Goal: Information Seeking & Learning: Learn about a topic

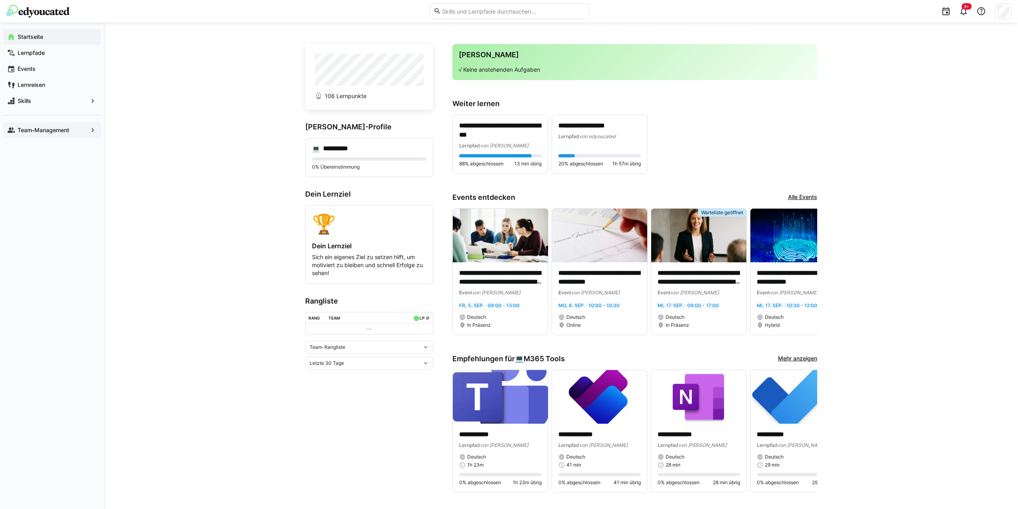
click at [64, 126] on div "Team-Management" at bounding box center [52, 130] width 98 height 16
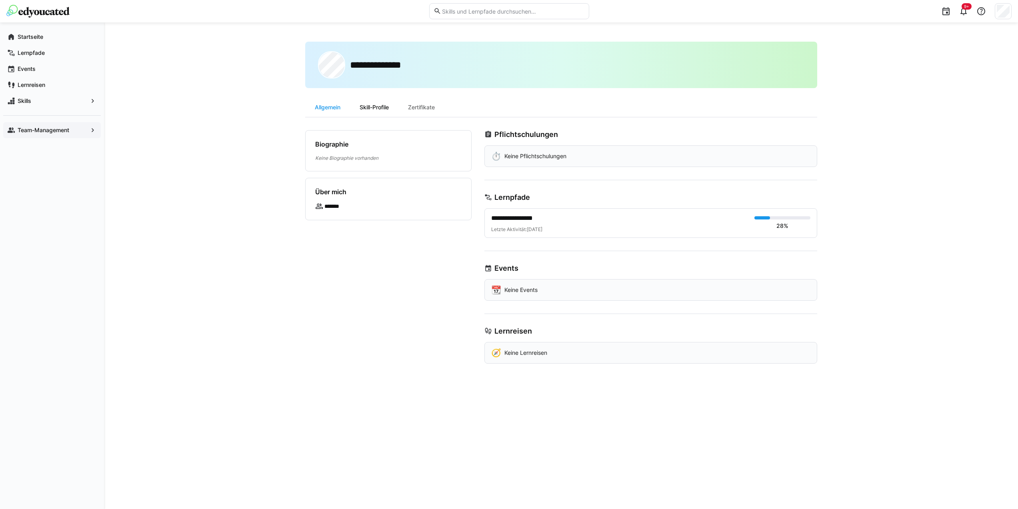
click at [381, 107] on div "Skill-Profile" at bounding box center [374, 107] width 48 height 19
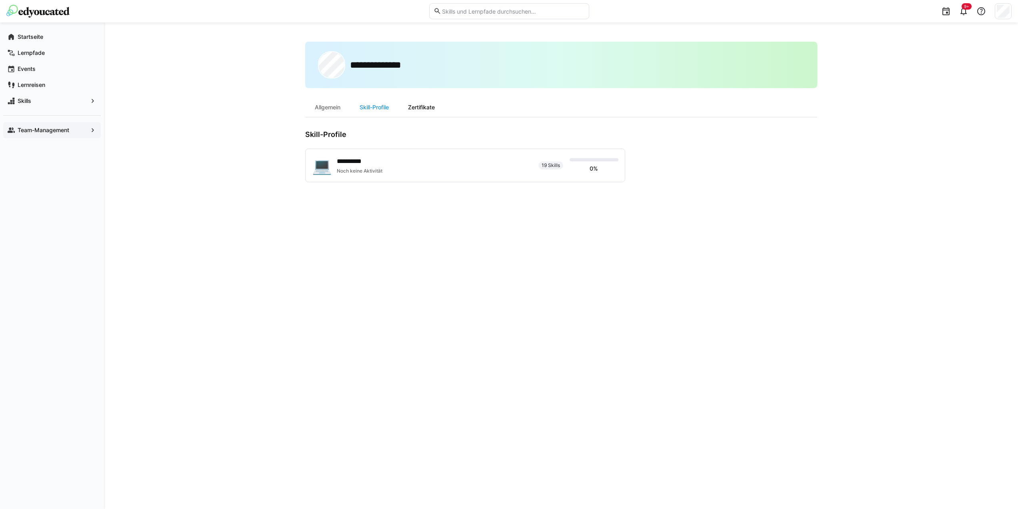
click at [424, 108] on div "Zertifikate" at bounding box center [422, 107] width 46 height 19
click at [0, 0] on app-navigation-label "Team-Management" at bounding box center [0, 0] width 0 height 0
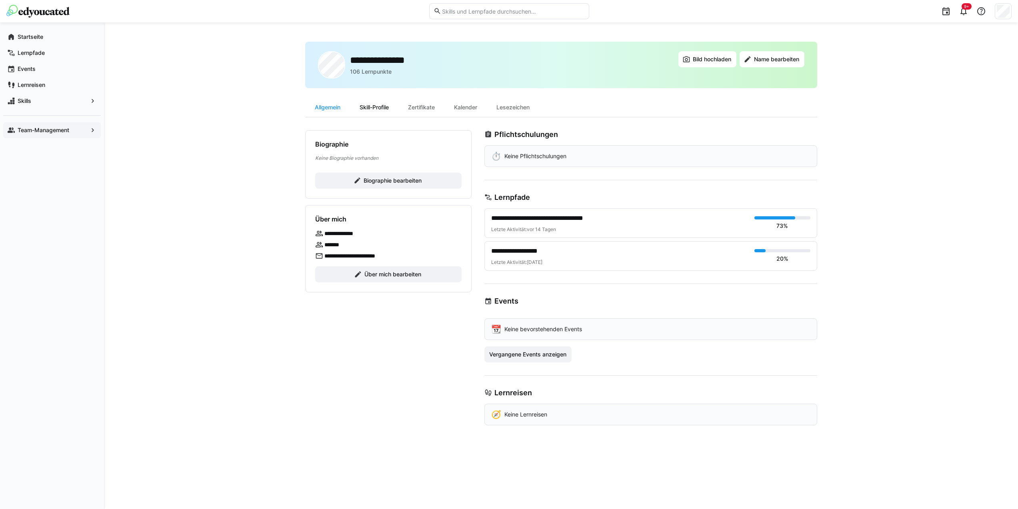
click at [378, 107] on div "Skill-Profile" at bounding box center [374, 107] width 48 height 19
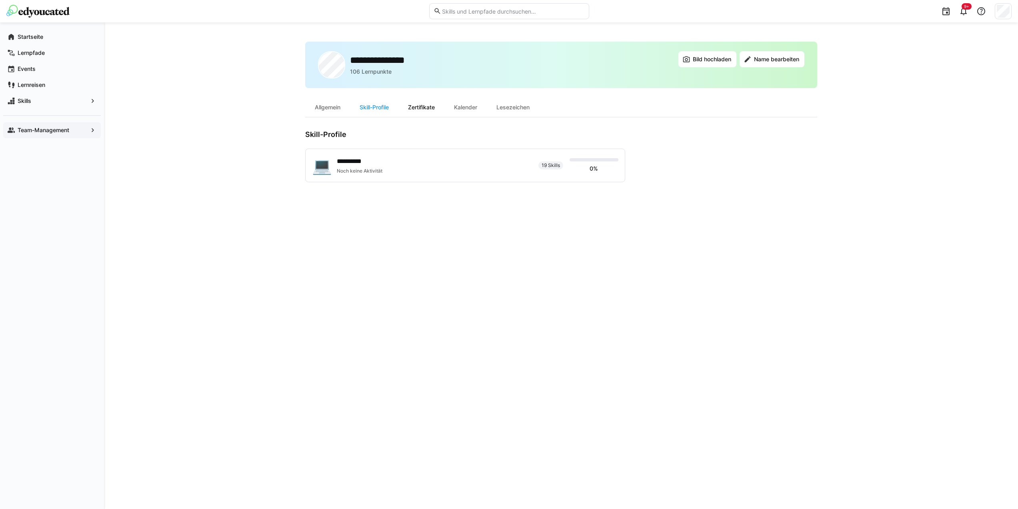
click at [419, 107] on div "Zertifikate" at bounding box center [422, 107] width 46 height 19
click at [469, 106] on div "Kalender" at bounding box center [466, 107] width 42 height 19
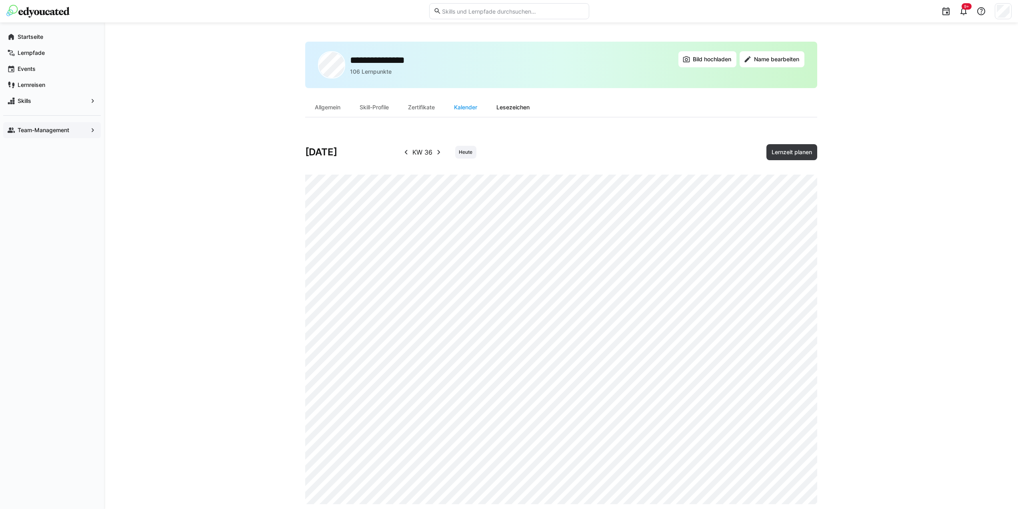
click at [515, 106] on div "Lesezeichen" at bounding box center [513, 107] width 52 height 19
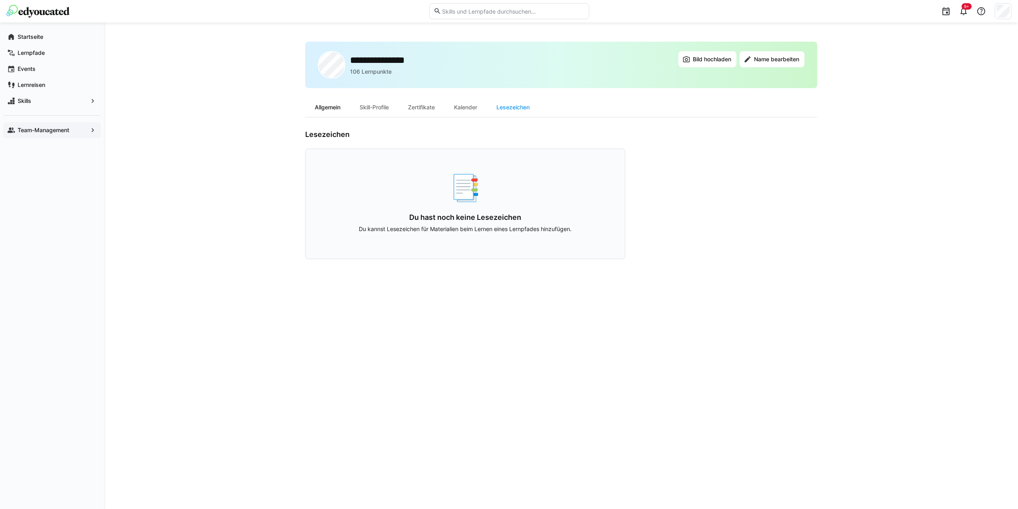
click at [334, 103] on div "Allgemein" at bounding box center [327, 107] width 45 height 19
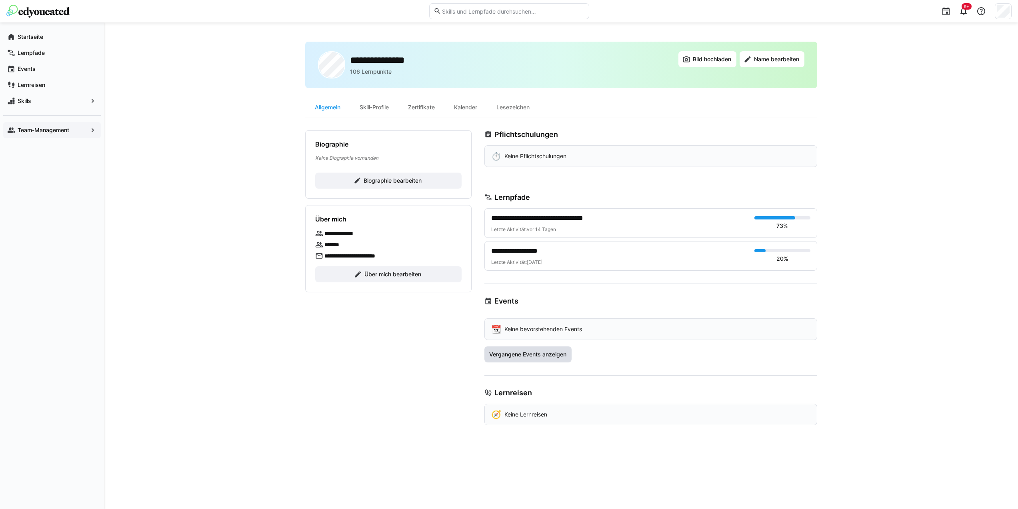
click at [551, 354] on span "Vergangene Events anzeigen" at bounding box center [528, 354] width 80 height 8
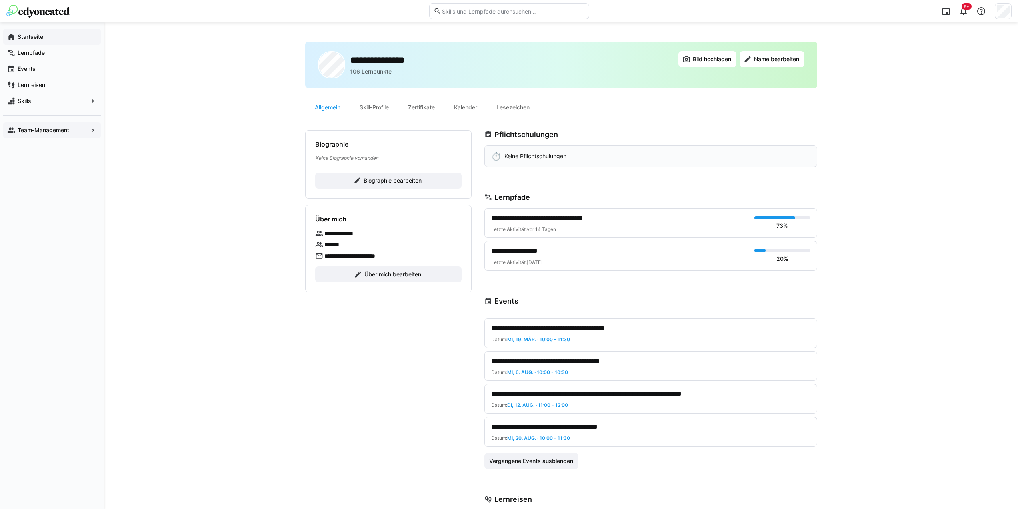
click at [0, 0] on app-navigation-label "Startseite" at bounding box center [0, 0] width 0 height 0
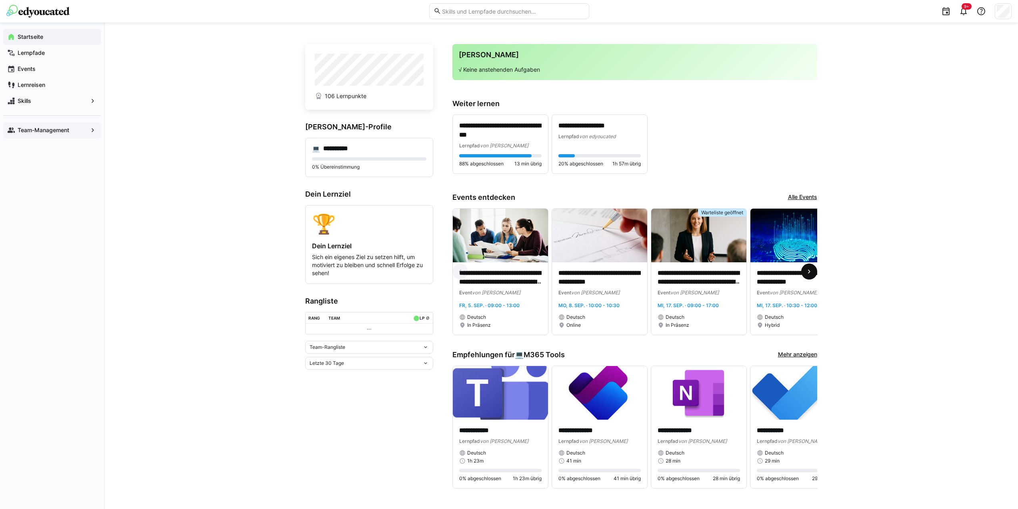
click at [808, 271] on eds-icon at bounding box center [809, 271] width 8 height 8
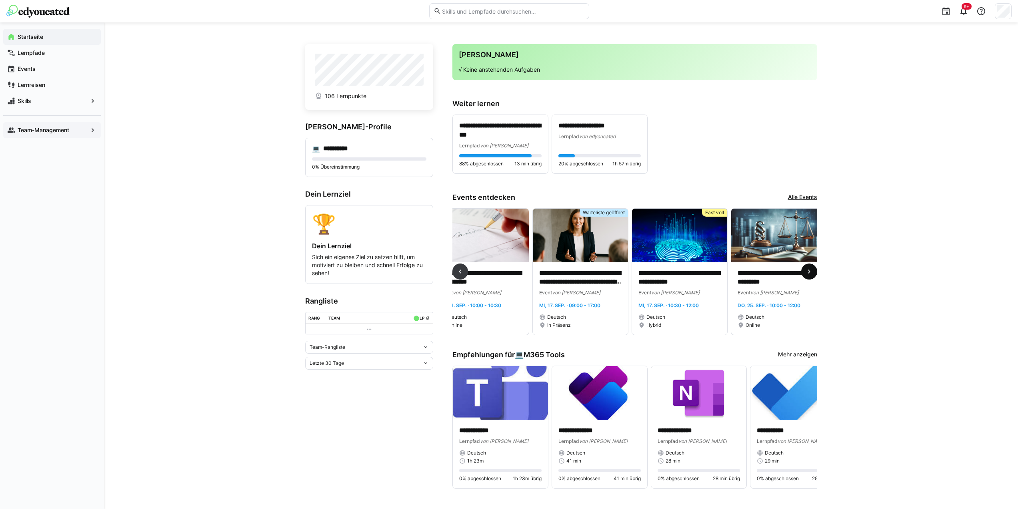
scroll to position [0, 298]
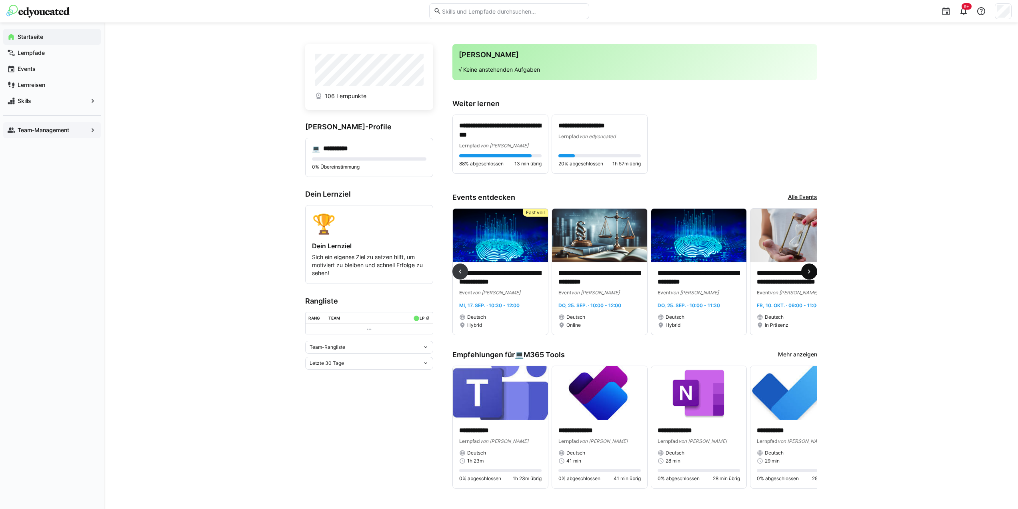
click at [808, 271] on eds-icon at bounding box center [809, 271] width 8 height 8
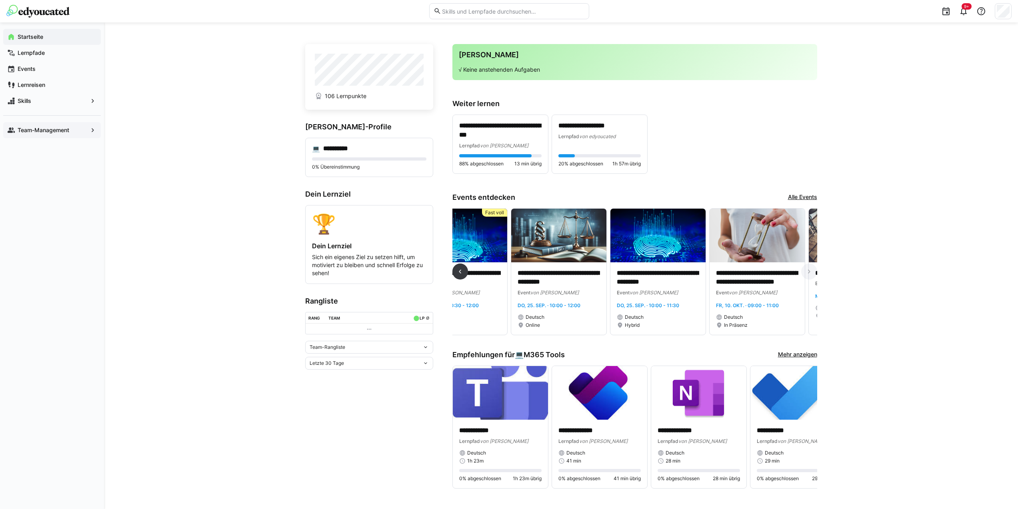
scroll to position [0, 426]
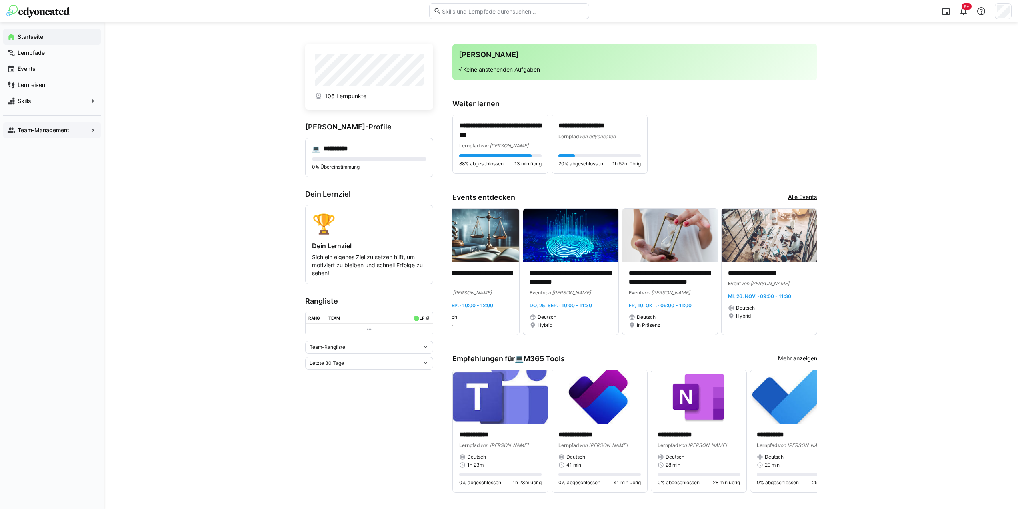
click at [793, 195] on link "Alle Events" at bounding box center [802, 197] width 29 height 9
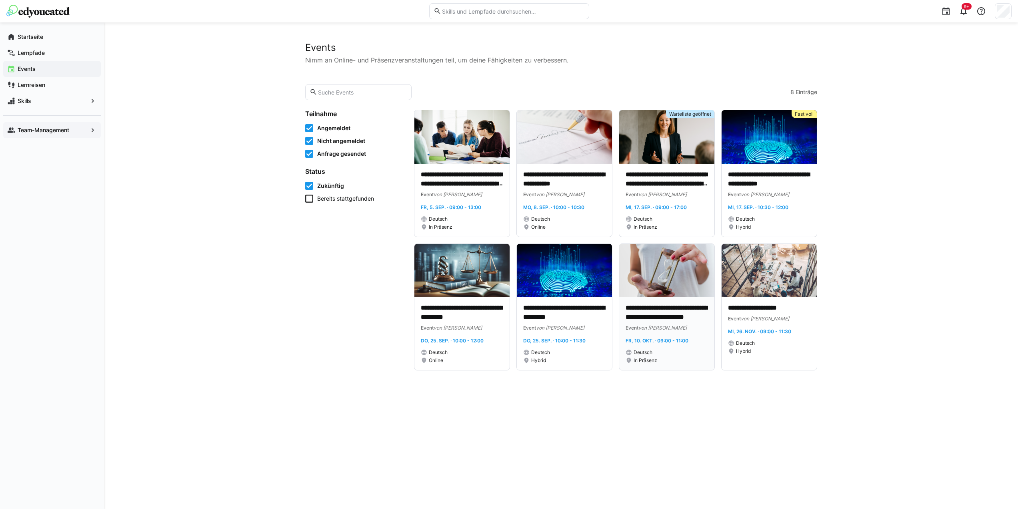
click at [660, 309] on p "**********" at bounding box center [667, 312] width 82 height 18
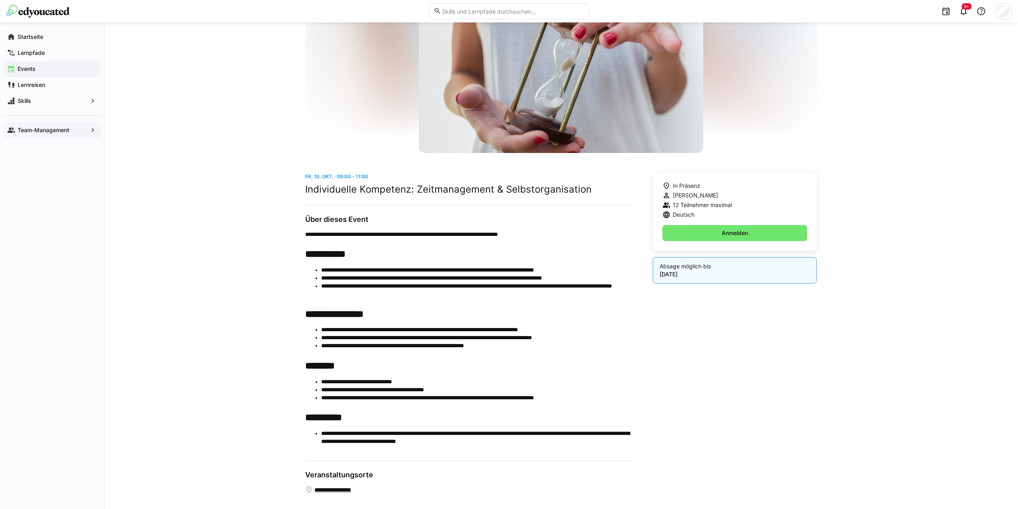
scroll to position [68, 0]
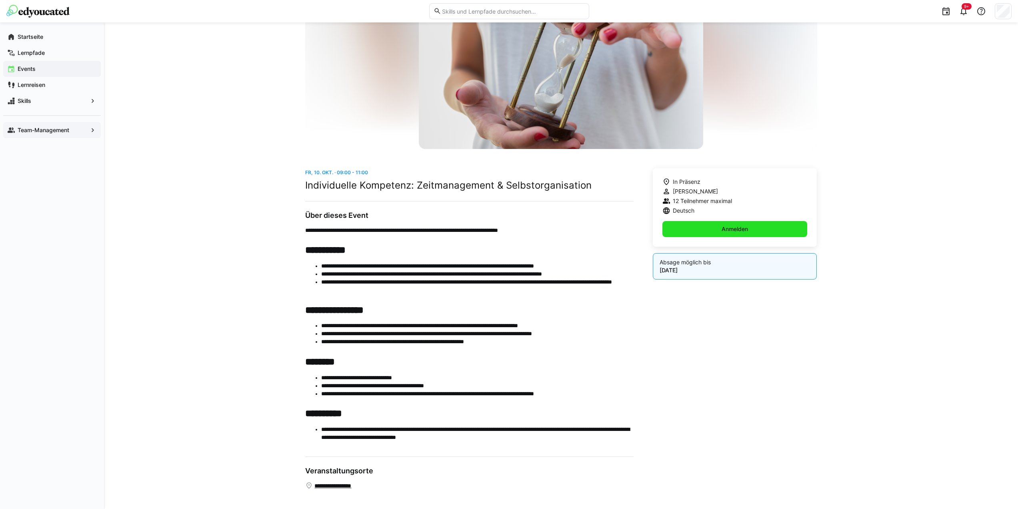
click at [732, 226] on span "Anmelden" at bounding box center [735, 229] width 29 height 8
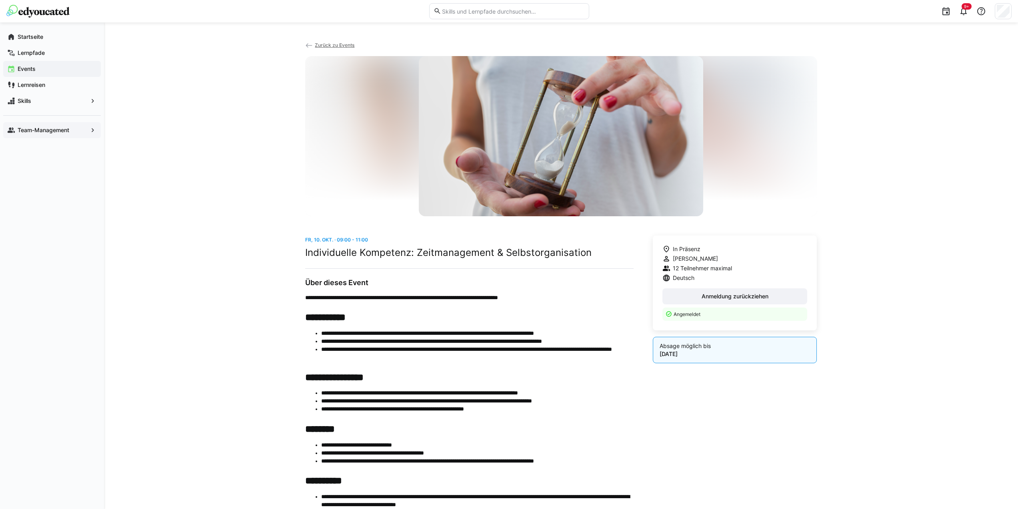
scroll to position [0, 0]
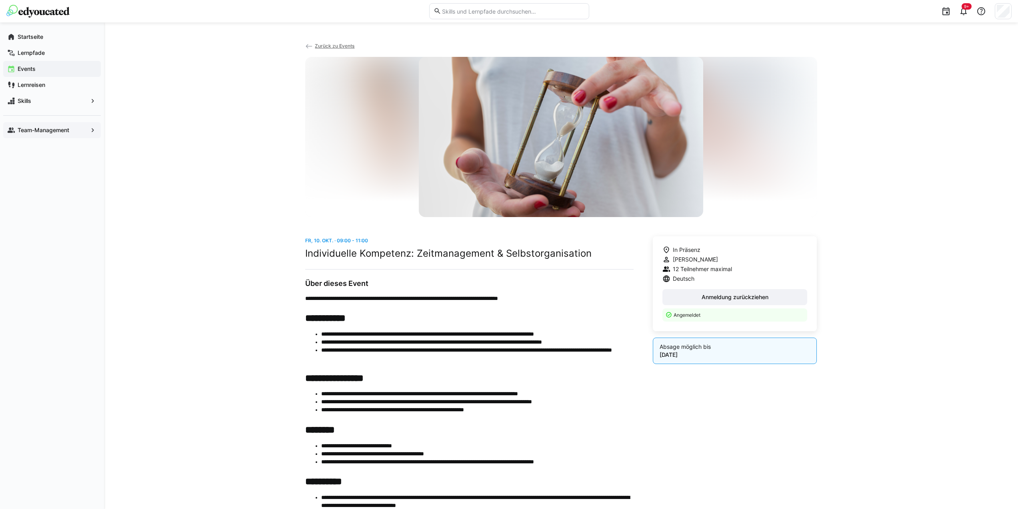
click at [328, 47] on span "Zurück zu Events" at bounding box center [335, 46] width 40 height 6
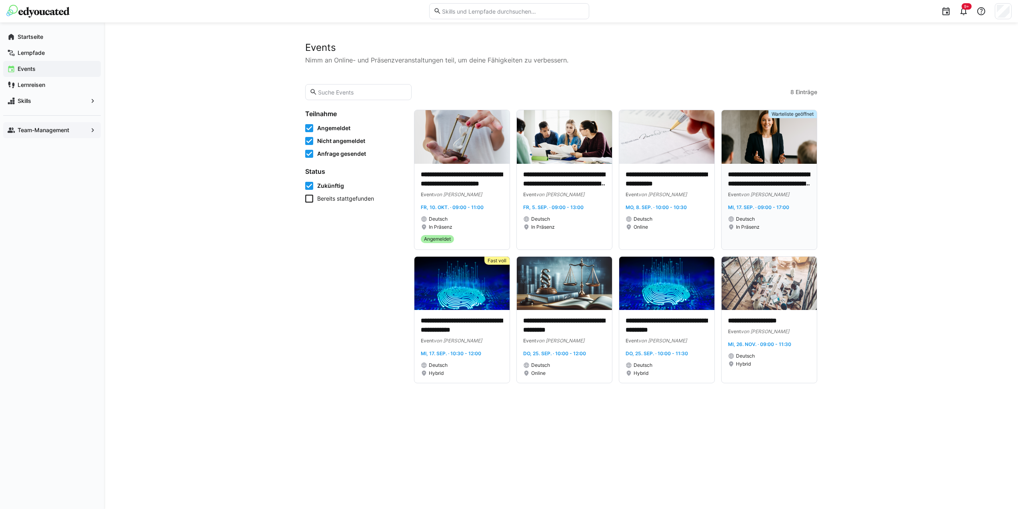
click at [743, 175] on p "**********" at bounding box center [769, 179] width 82 height 18
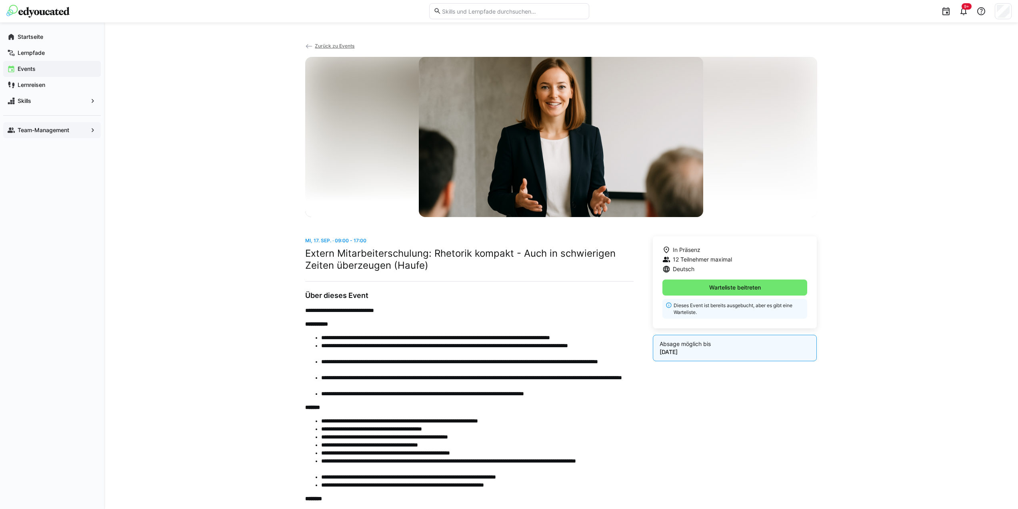
click at [330, 36] on div "**********" at bounding box center [561, 324] width 914 height 604
click at [330, 43] on span "Zurück zu Events" at bounding box center [335, 46] width 40 height 6
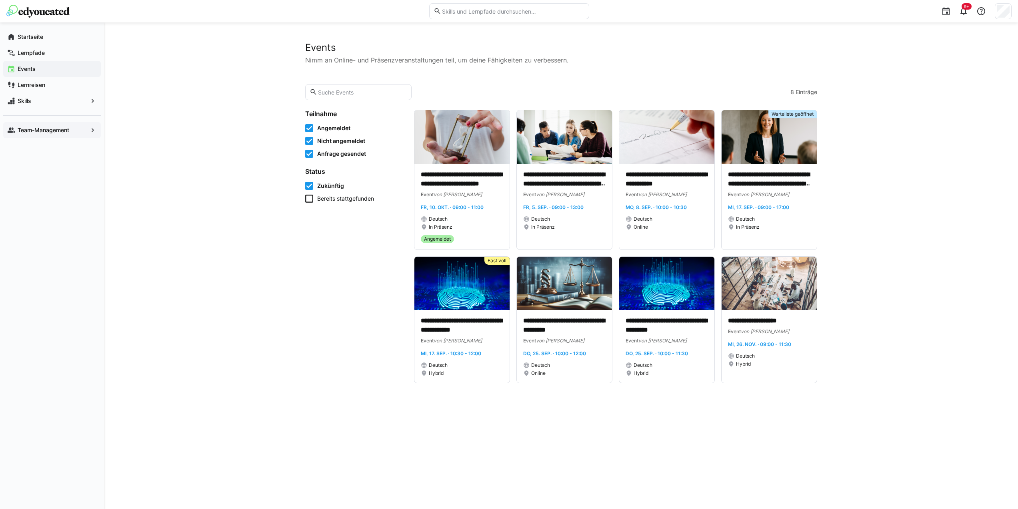
click at [46, 68] on span "Events" at bounding box center [56, 69] width 80 height 8
click at [38, 32] on div "Startseite" at bounding box center [52, 37] width 98 height 16
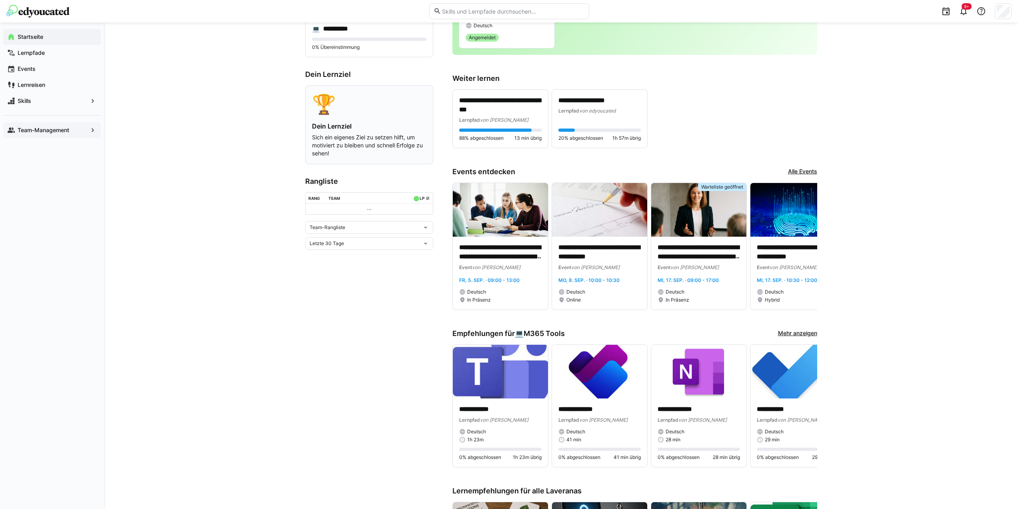
scroll to position [120, 0]
click at [587, 107] on span "von edyoucated" at bounding box center [597, 110] width 36 height 6
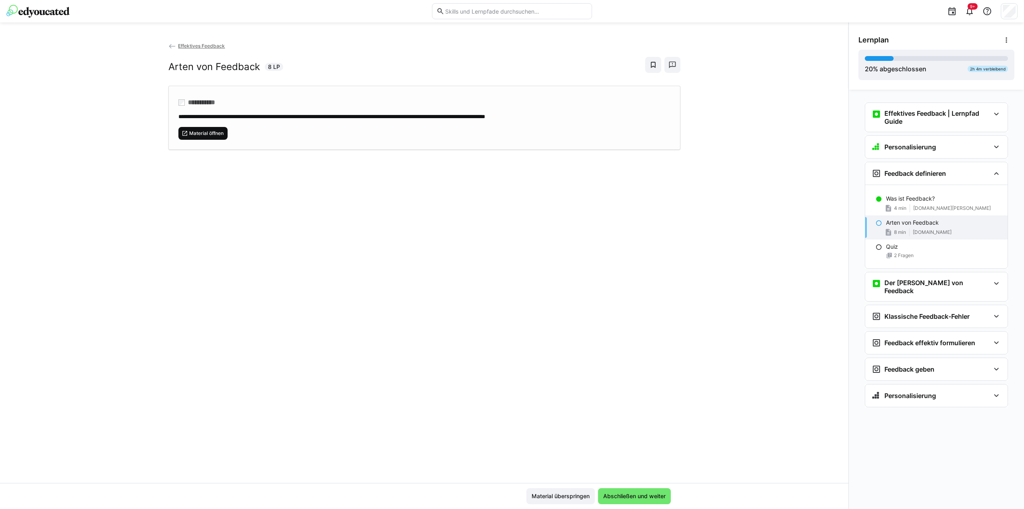
click at [210, 132] on span "Material öffnen" at bounding box center [206, 133] width 36 height 6
click at [991, 147] on div "Personalisierung" at bounding box center [936, 147] width 142 height 22
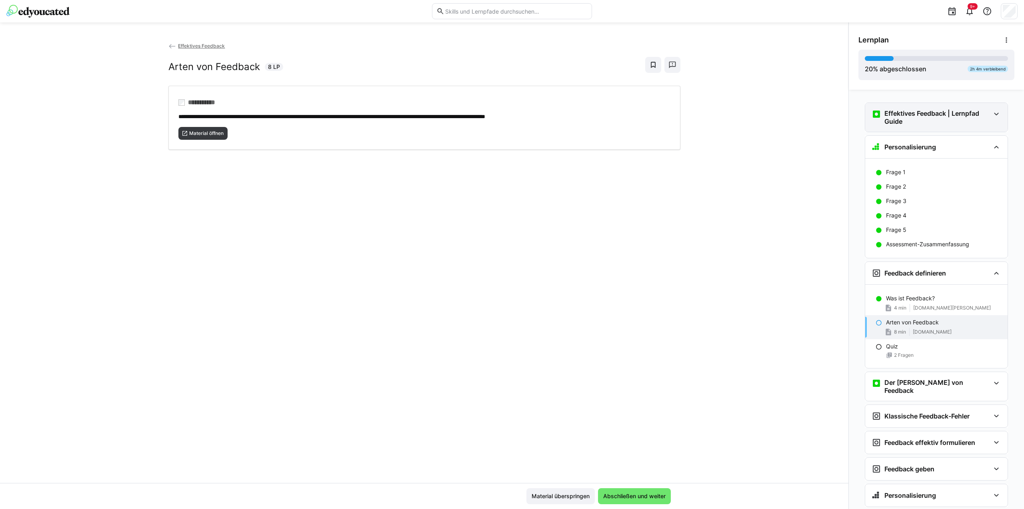
click at [992, 114] on eds-icon at bounding box center [997, 114] width 10 height 10
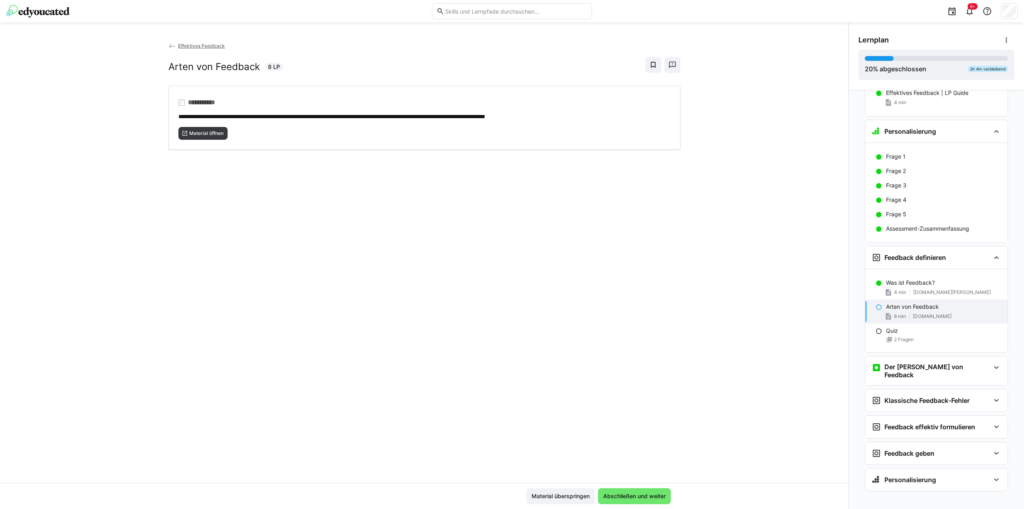
scroll to position [54, 0]
click at [975, 364] on div "Der [PERSON_NAME] von Feedback" at bounding box center [931, 370] width 118 height 16
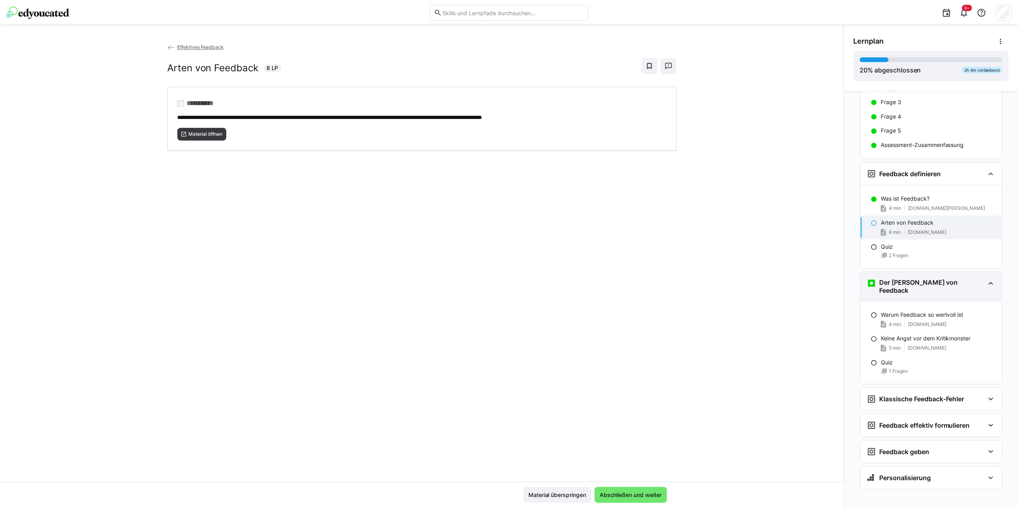
scroll to position [0, 0]
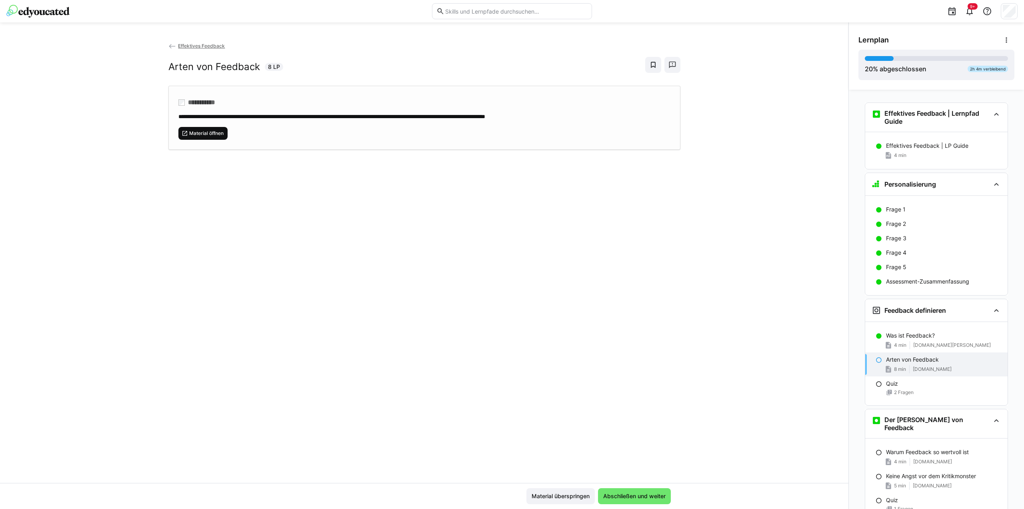
click at [202, 130] on span "Material öffnen" at bounding box center [206, 133] width 36 height 6
click at [188, 49] on app-back-navigation "Effektives Feedback" at bounding box center [424, 46] width 512 height 9
click at [191, 44] on span "Effektives Feedback" at bounding box center [201, 46] width 47 height 6
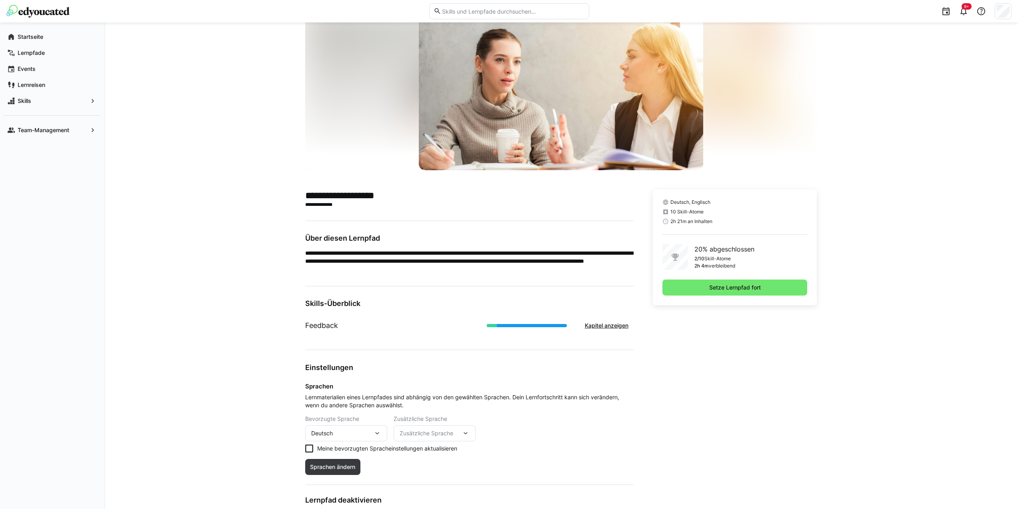
scroll to position [106, 0]
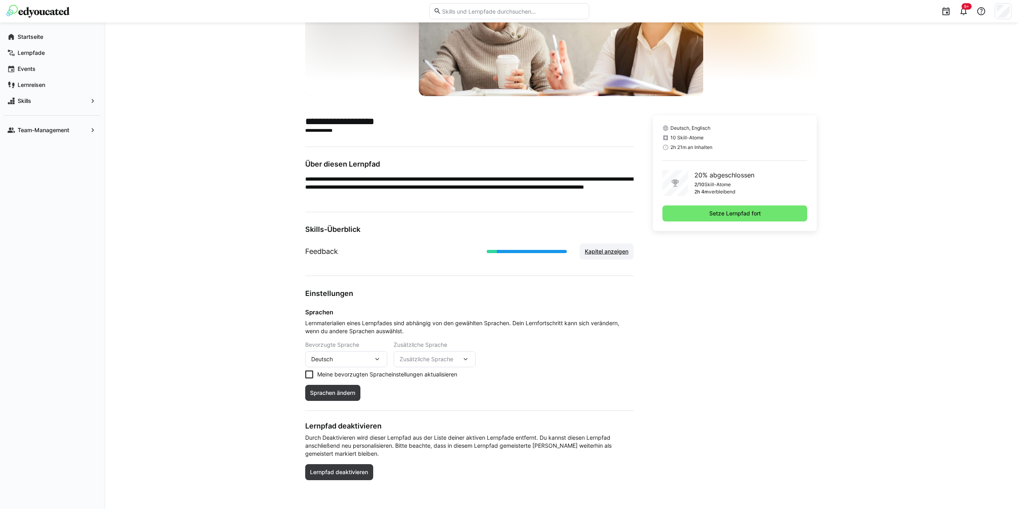
click at [603, 251] on span "Kapitel anzeigen" at bounding box center [607, 251] width 46 height 8
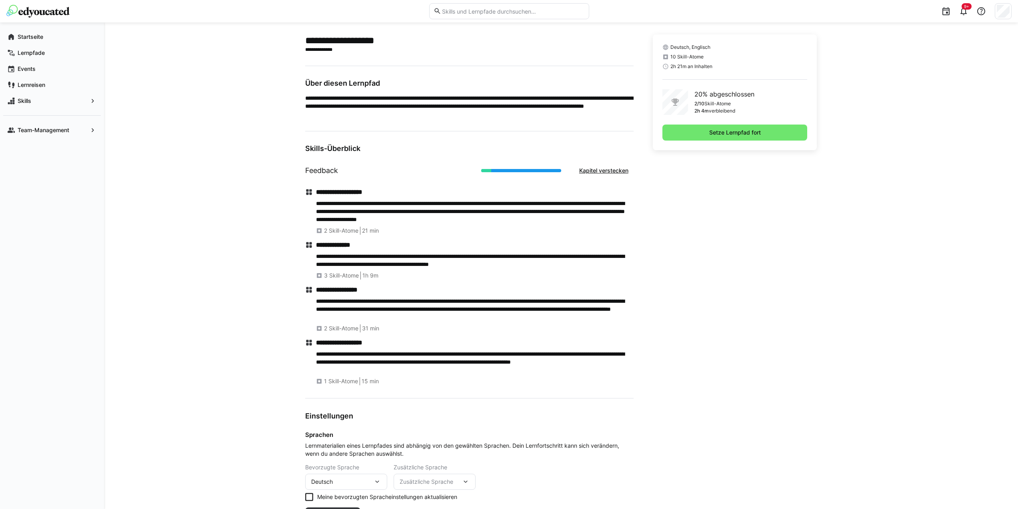
scroll to position [226, 0]
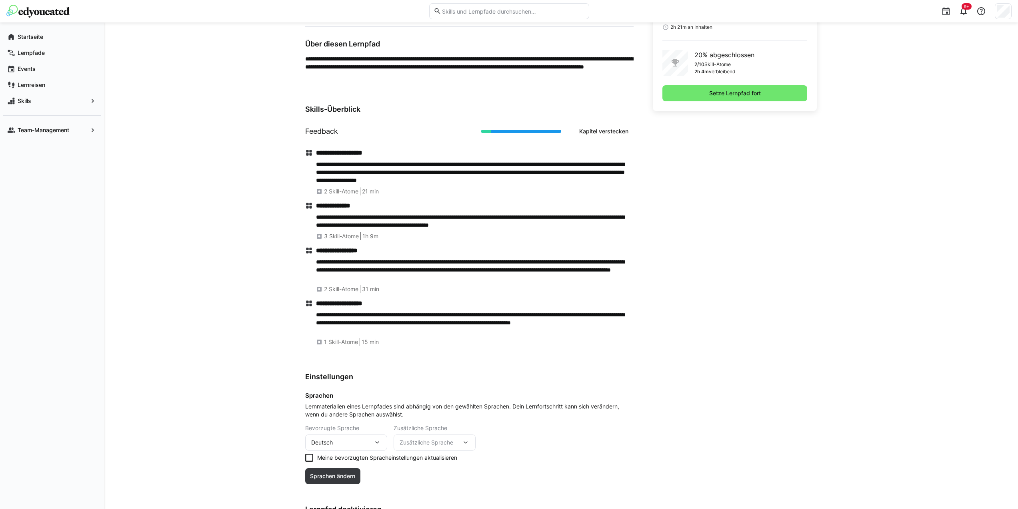
click at [307, 153] on eds-icon at bounding box center [309, 153] width 8 height 8
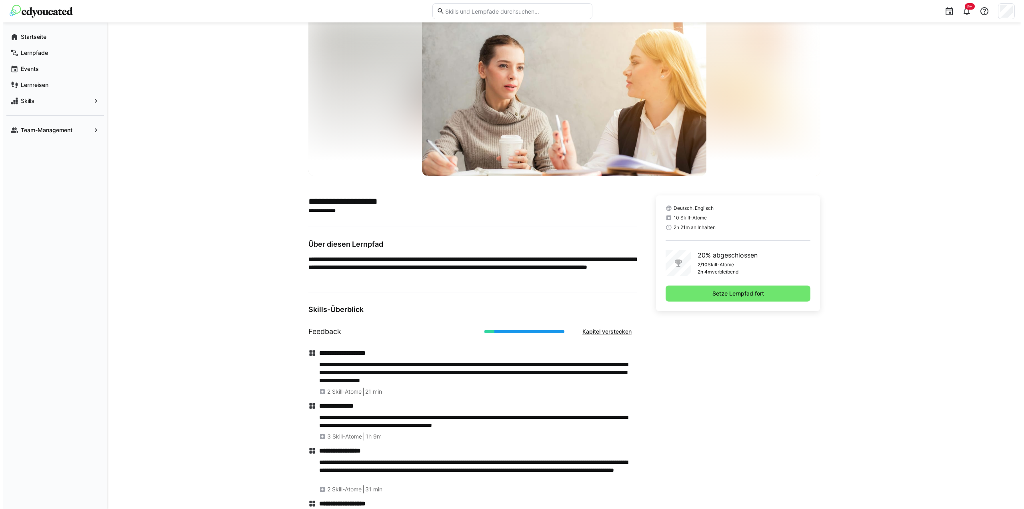
scroll to position [0, 0]
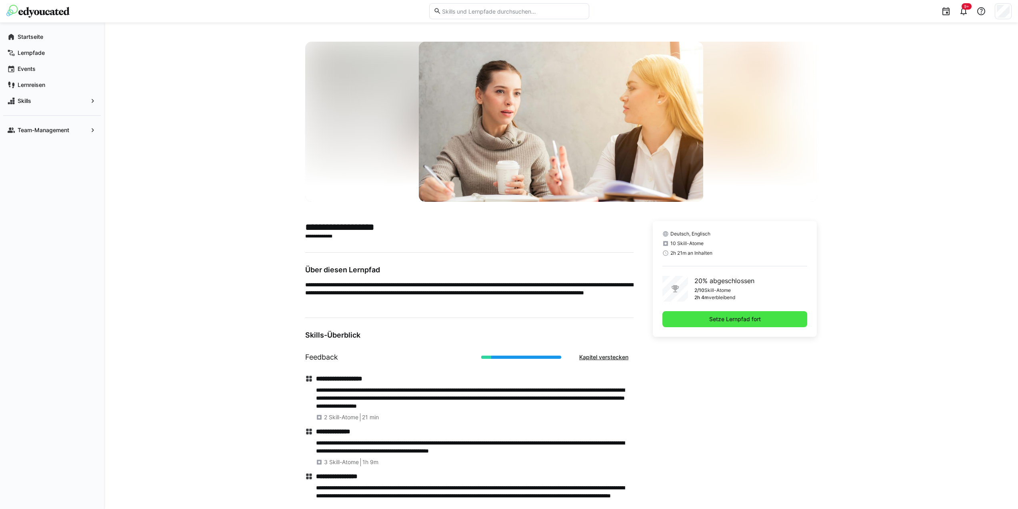
click at [733, 321] on span "Setze Lernpfad fort" at bounding box center [735, 319] width 54 height 8
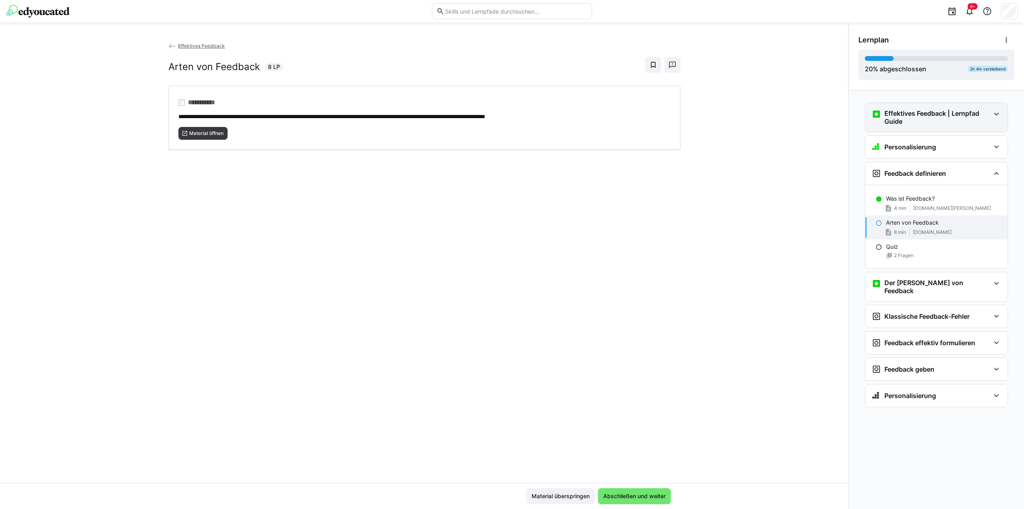
click at [942, 114] on h3 "Effektives Feedback | Lernpfad Guide" at bounding box center [938, 117] width 106 height 16
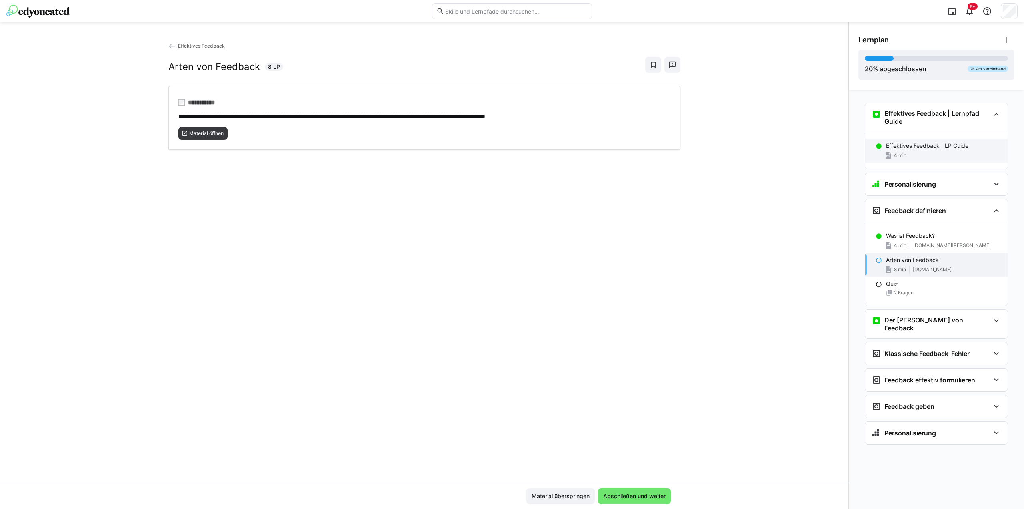
click at [927, 146] on p "Effektives Feedback | LP Guide" at bounding box center [927, 146] width 82 height 8
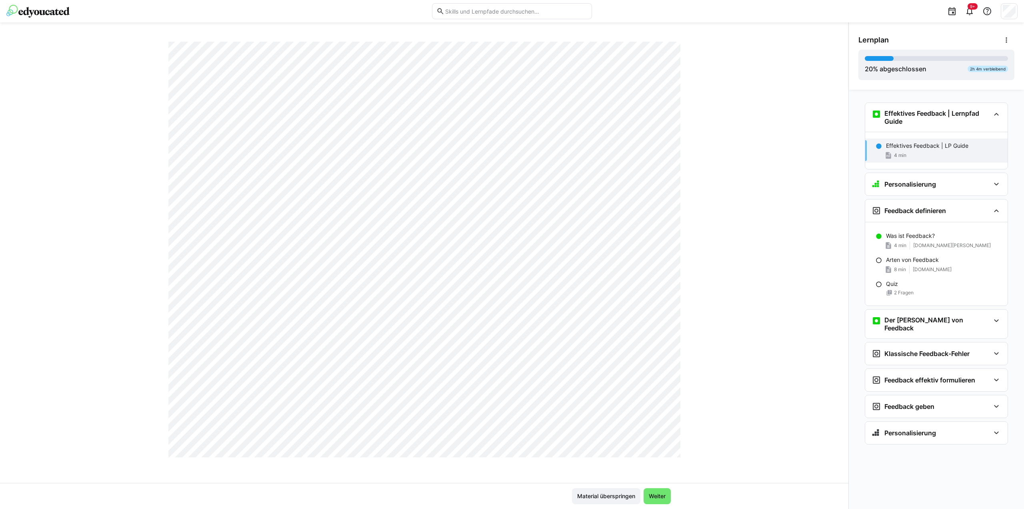
scroll to position [331, 0]
click at [657, 498] on span "Weiter" at bounding box center [657, 496] width 19 height 8
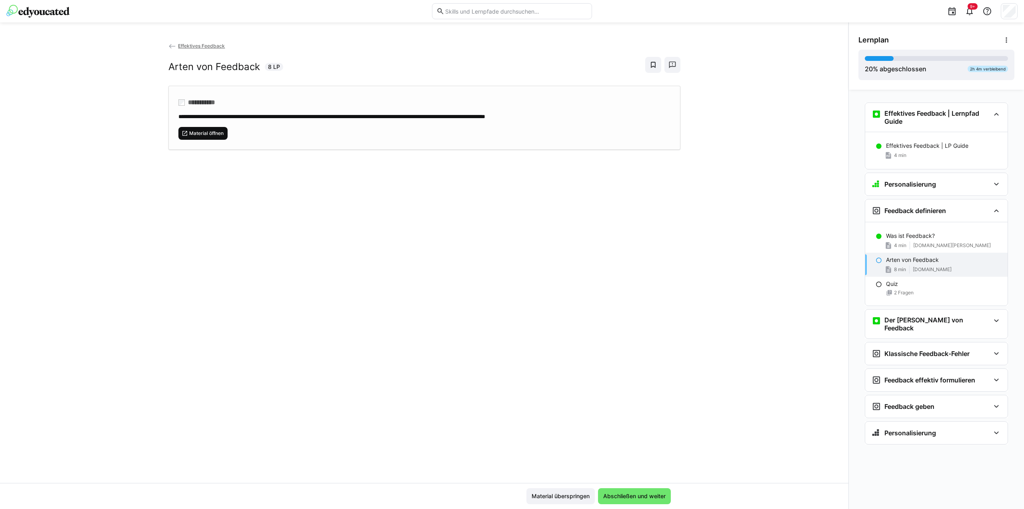
click at [199, 133] on span "Material öffnen" at bounding box center [206, 133] width 36 height 6
click at [898, 258] on p "Arten von Feedback" at bounding box center [912, 260] width 53 height 8
click at [644, 493] on span "Abschließen und weiter" at bounding box center [634, 496] width 65 height 8
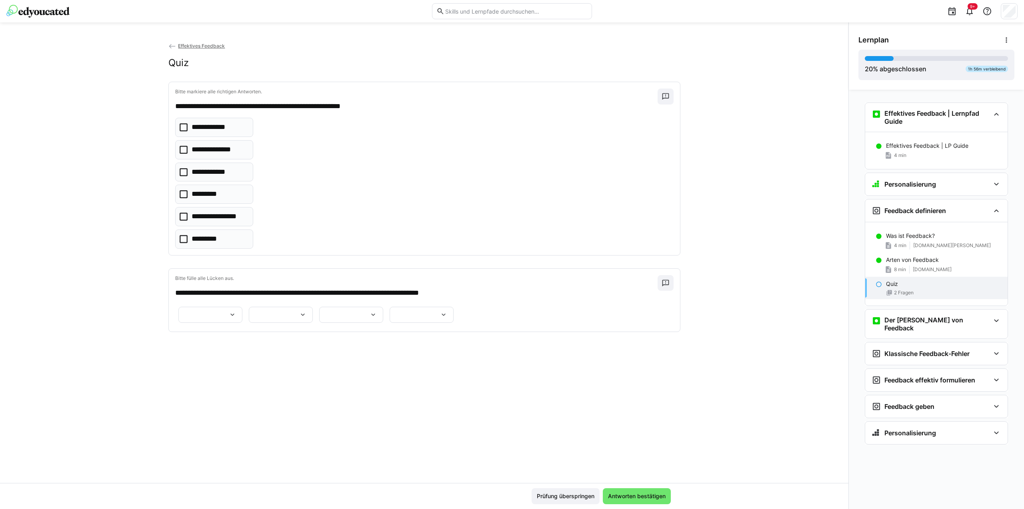
click at [236, 313] on eds-icon at bounding box center [232, 314] width 8 height 8
click at [301, 352] on p "**********" at bounding box center [328, 352] width 129 height 8
click at [313, 322] on div at bounding box center [281, 314] width 64 height 16
click at [297, 356] on p "**********" at bounding box center [291, 356] width 28 height 8
click at [377, 318] on eds-icon at bounding box center [373, 314] width 8 height 8
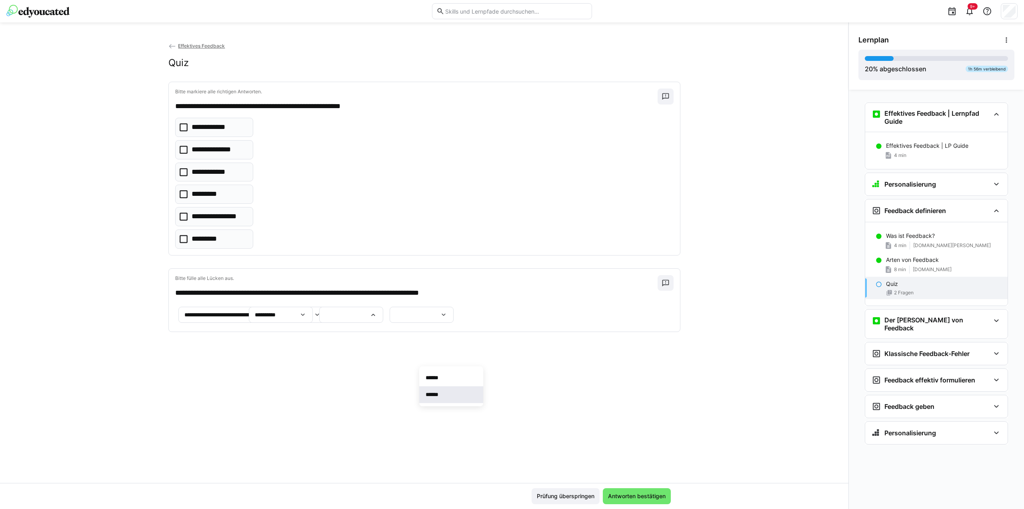
click at [439, 394] on p "******" at bounding box center [435, 394] width 18 height 8
click at [454, 322] on div at bounding box center [422, 314] width 64 height 16
click at [551, 392] on p "******" at bounding box center [550, 394] width 16 height 8
click at [182, 192] on icon at bounding box center [184, 194] width 8 height 8
click at [183, 125] on icon at bounding box center [184, 127] width 8 height 8
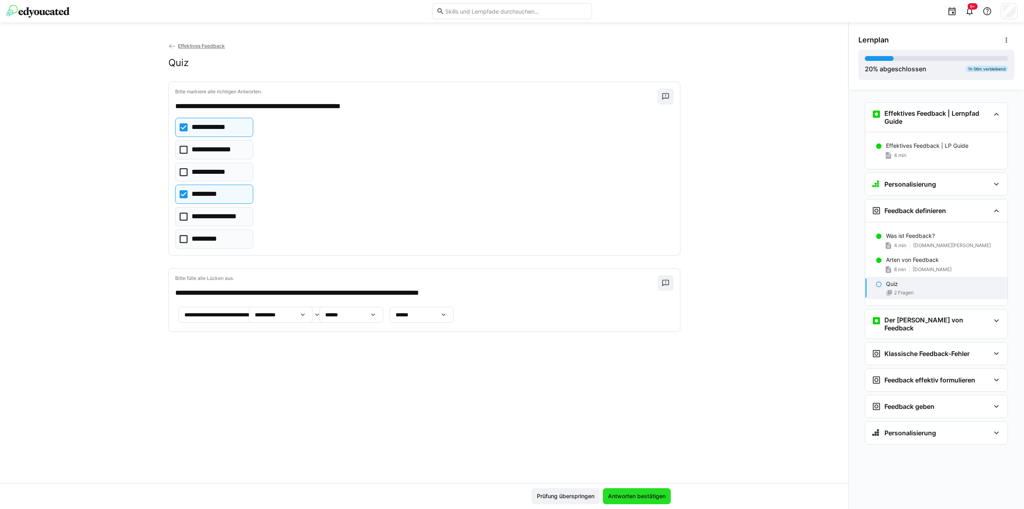
click at [636, 494] on span "Antworten bestätigen" at bounding box center [637, 496] width 60 height 8
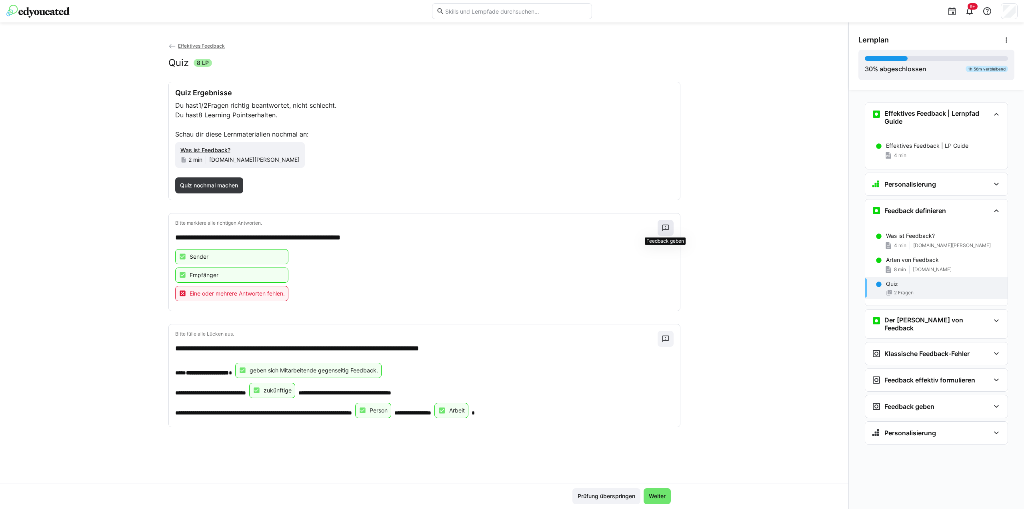
click at [668, 226] on eds-icon at bounding box center [666, 228] width 8 height 8
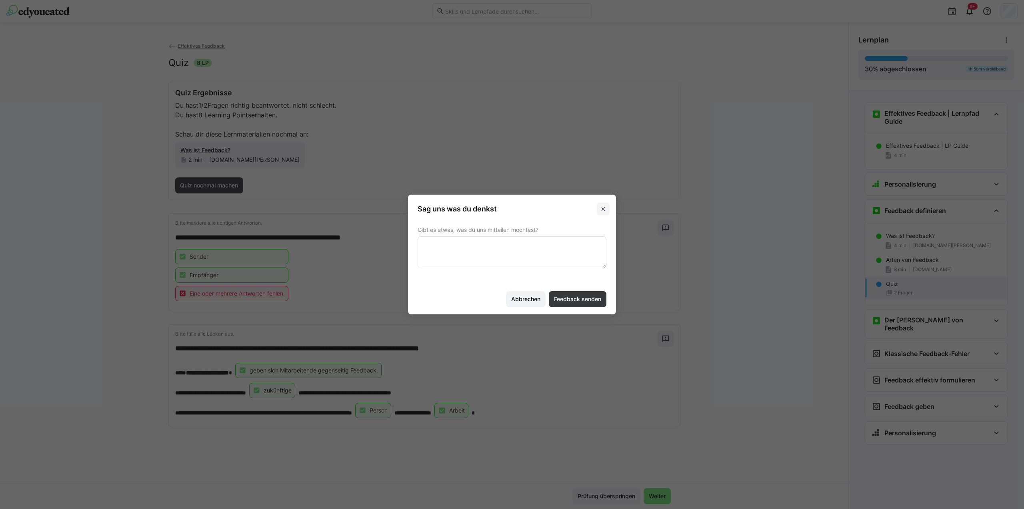
click at [603, 207] on eds-icon at bounding box center [603, 209] width 6 height 6
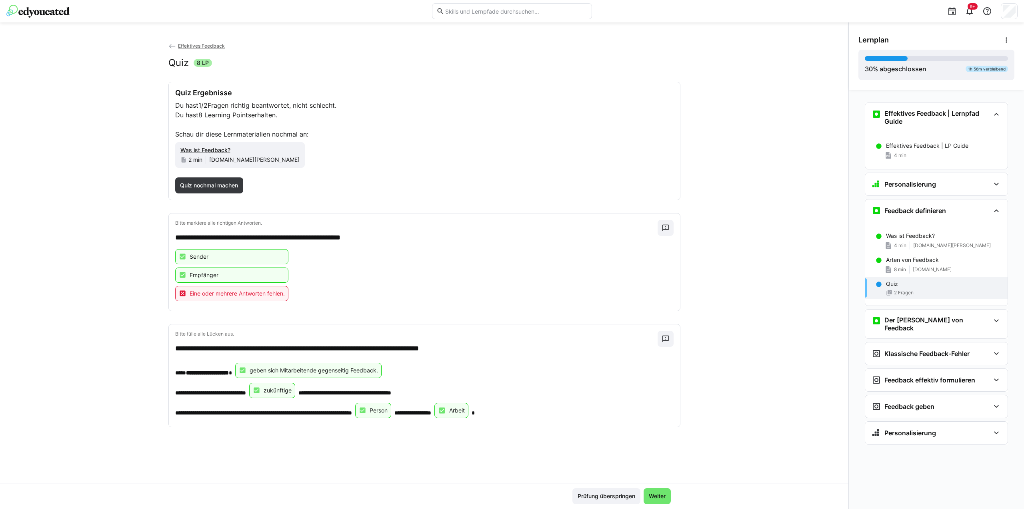
click at [228, 294] on span "Eine oder mehrere Antworten fehlen." at bounding box center [237, 293] width 95 height 8
click at [656, 493] on span "Weiter" at bounding box center [657, 496] width 19 height 8
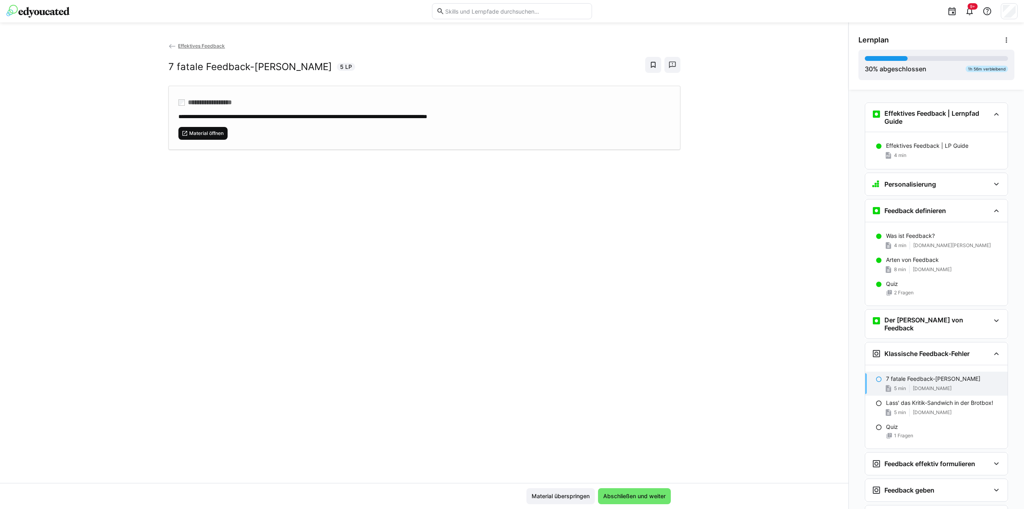
click at [203, 133] on span "Material öffnen" at bounding box center [206, 133] width 36 height 6
